Goal: Task Accomplishment & Management: Manage account settings

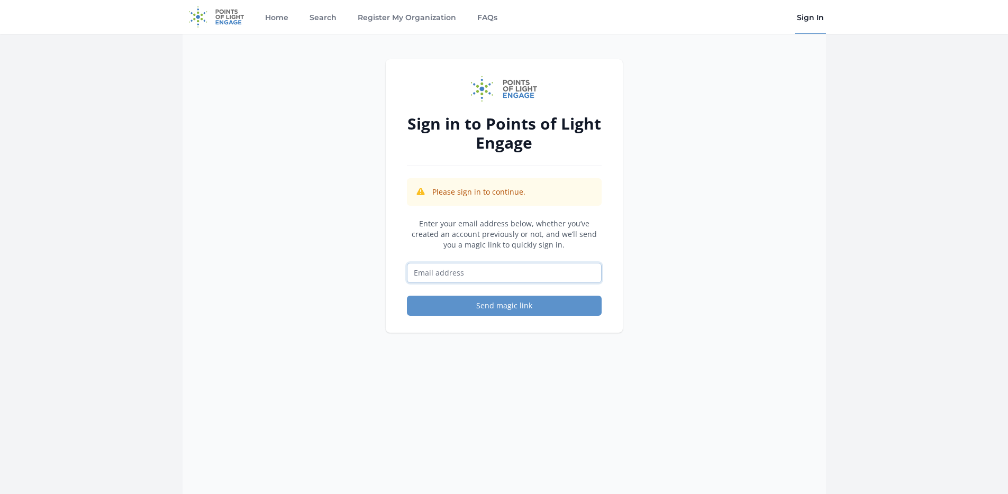
click at [474, 283] on input "Email address" at bounding box center [504, 273] width 195 height 20
type input "samara.hubbard@dreamcenters.com"
click at [493, 307] on button "Send magic link" at bounding box center [504, 306] width 195 height 20
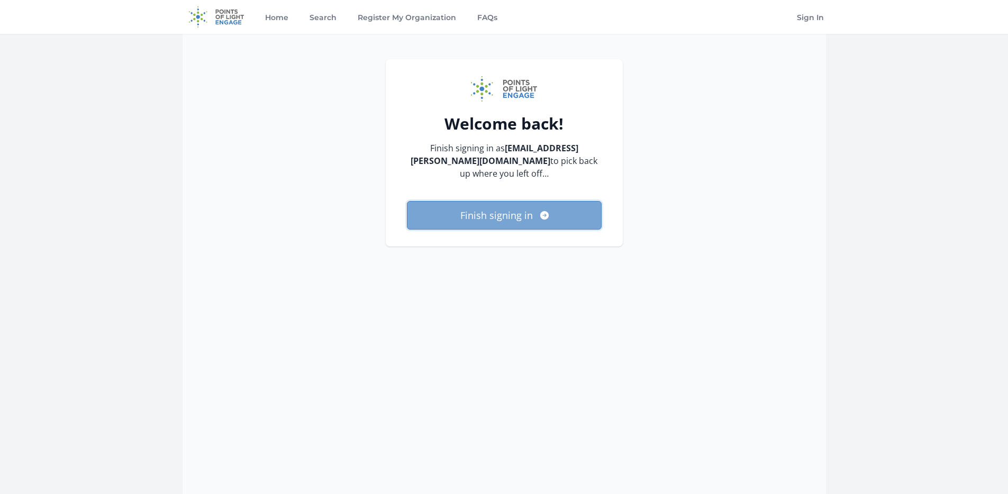
click at [509, 212] on button "Finish signing in" at bounding box center [504, 215] width 195 height 29
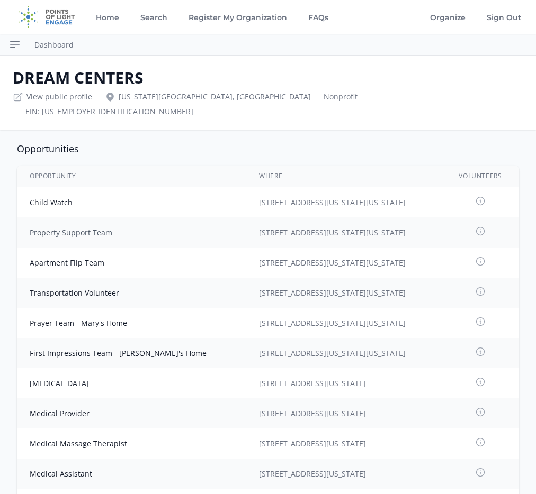
click at [112, 228] on link "Property Support Team" at bounding box center [71, 233] width 83 height 10
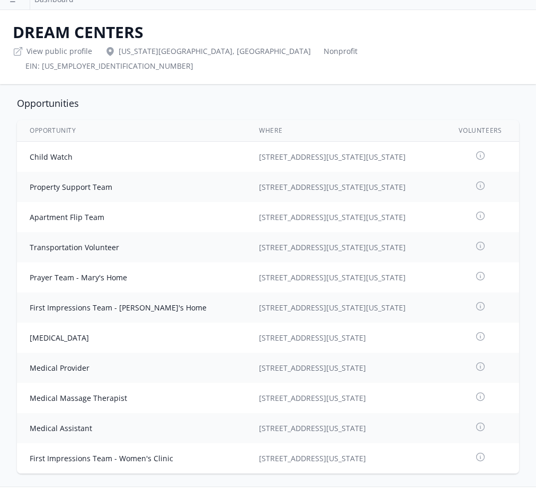
scroll to position [46, 0]
click at [92, 423] on link "Medical Assistant" at bounding box center [61, 428] width 62 height 10
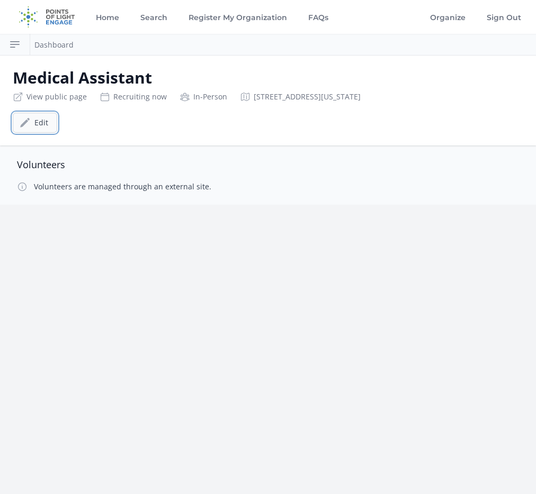
click at [57, 113] on link "Edit" at bounding box center [35, 123] width 44 height 20
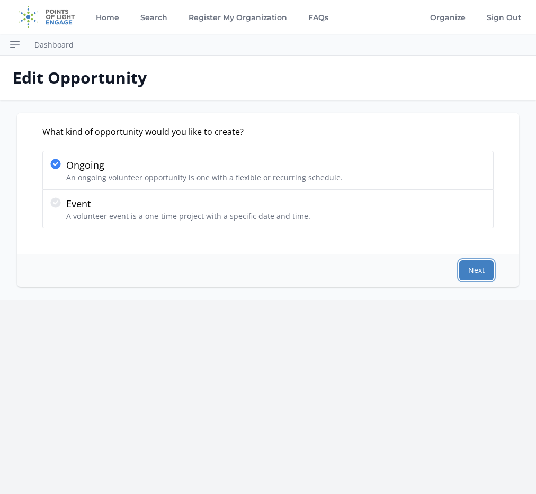
click at [492, 274] on button "Next" at bounding box center [476, 270] width 34 height 20
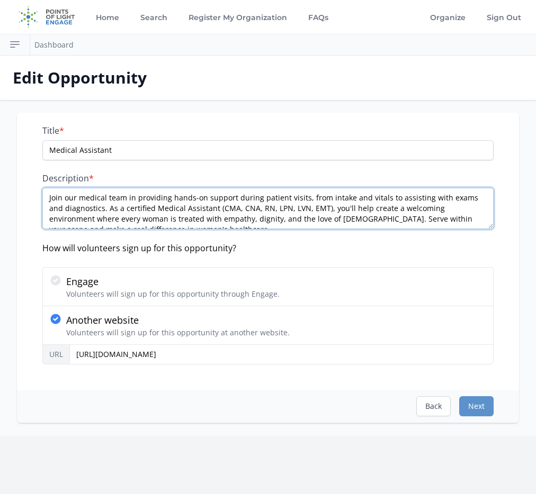
click at [293, 222] on textarea "Join our medical team in providing hands-on support during patient visits, from…" at bounding box center [267, 208] width 451 height 41
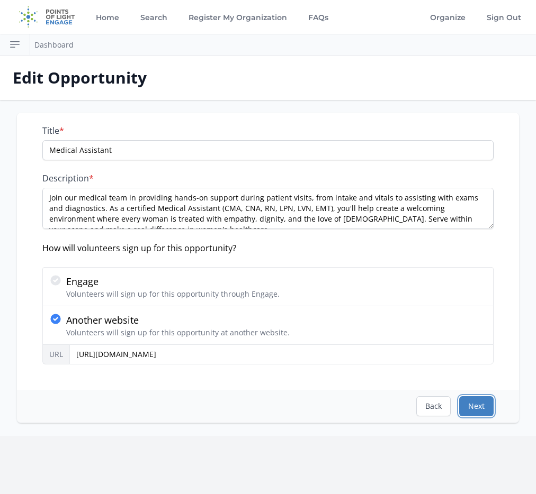
click at [479, 414] on button "Next" at bounding box center [476, 407] width 34 height 20
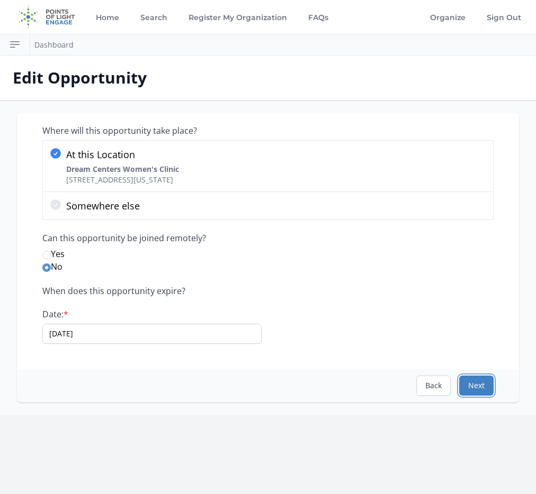
click at [476, 394] on button "Next" at bounding box center [476, 386] width 34 height 20
select select "Minimum Age 21"
select select "Health professional"
select select "Health & Wellness"
select select "Women's Issues"
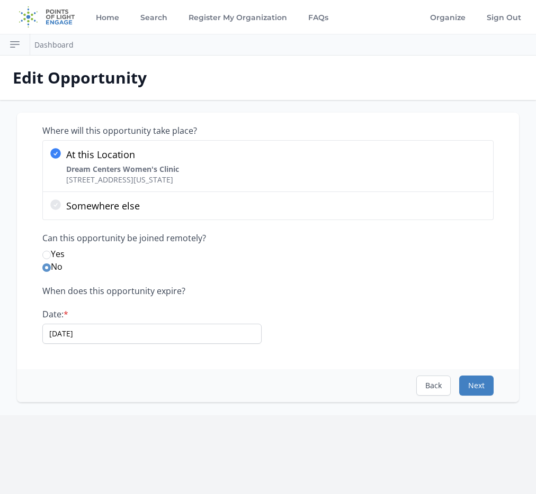
select select "Good Health and Well-Being"
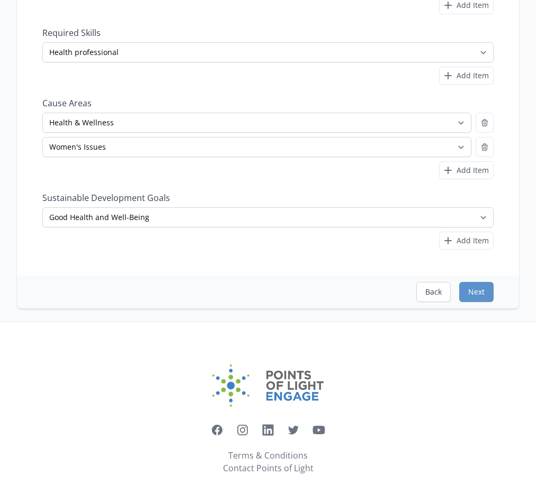
scroll to position [259, 0]
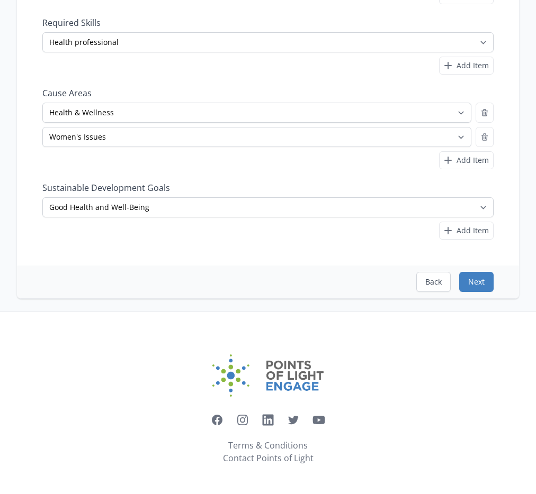
click at [484, 283] on button "Next" at bounding box center [476, 282] width 34 height 20
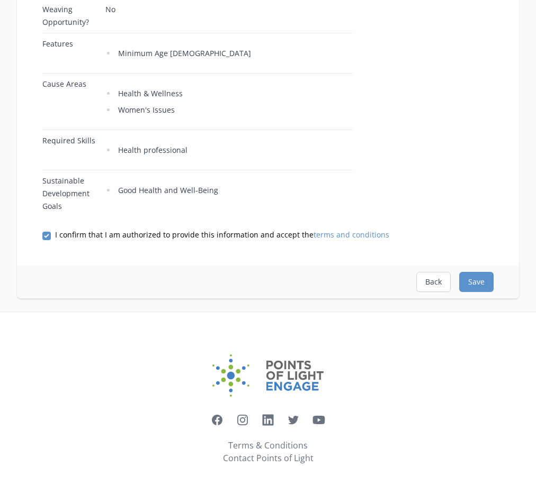
scroll to position [438, 0]
click at [485, 281] on button "Save" at bounding box center [476, 282] width 34 height 20
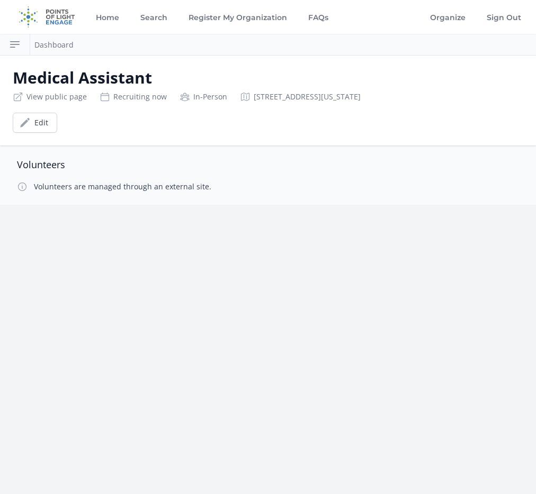
click at [288, 359] on div "Home Search Register My Organization FAQs Organize" at bounding box center [268, 247] width 536 height 494
click at [112, 11] on link "Home" at bounding box center [108, 17] width 28 height 34
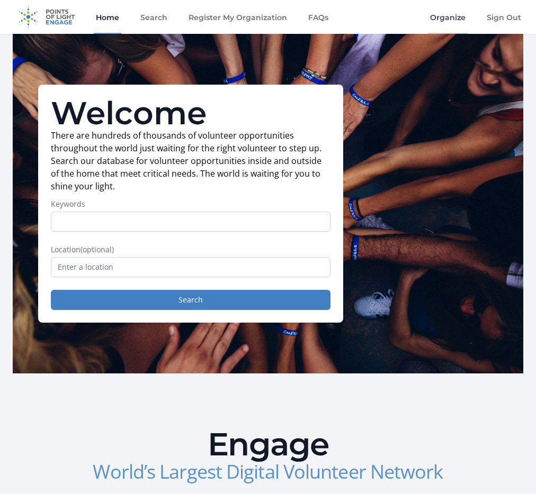
click at [437, 17] on link "Organize" at bounding box center [448, 17] width 40 height 34
